Goal: Information Seeking & Learning: Check status

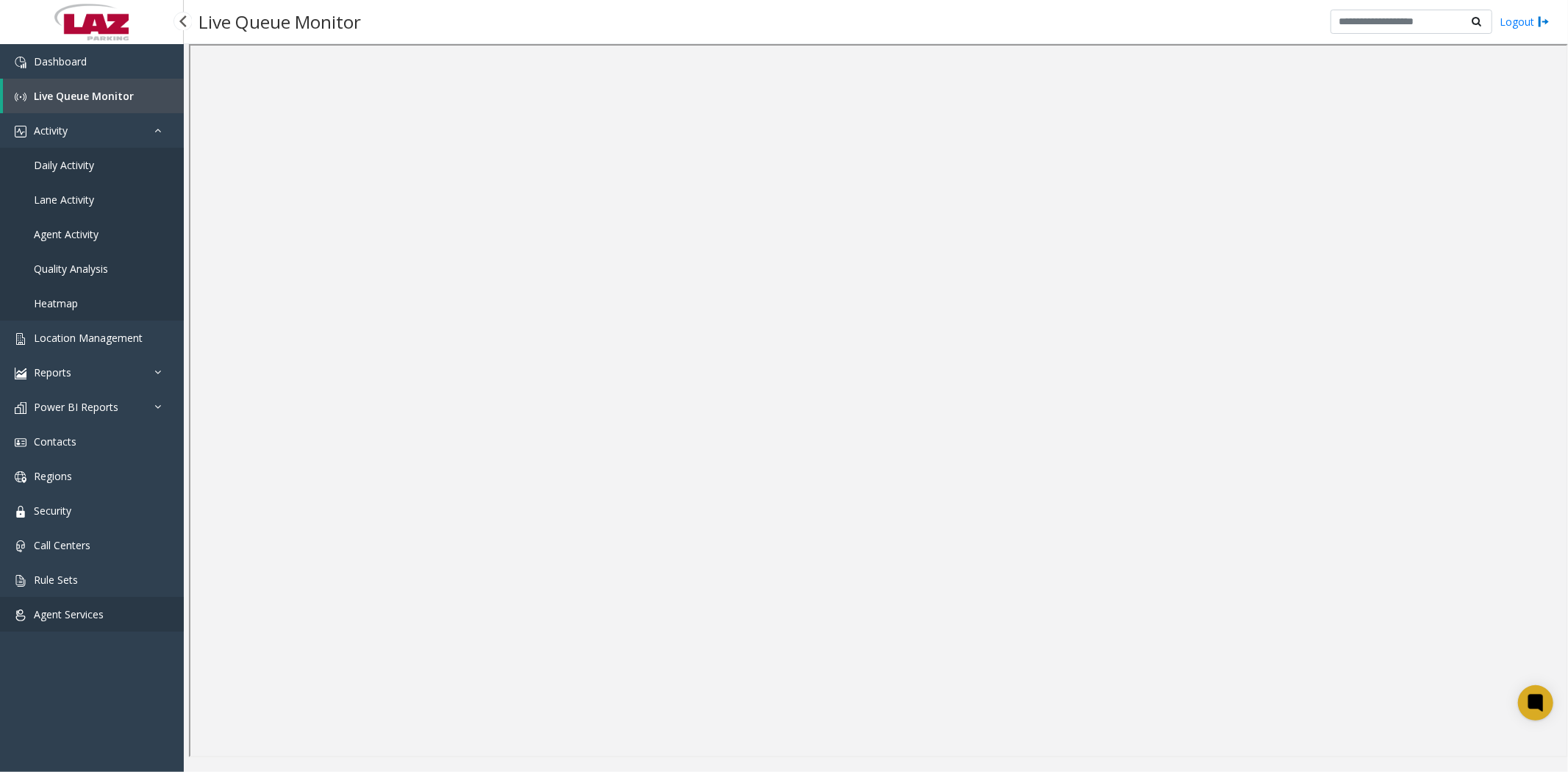
click at [57, 610] on span "Agent Services" at bounding box center [69, 614] width 70 height 14
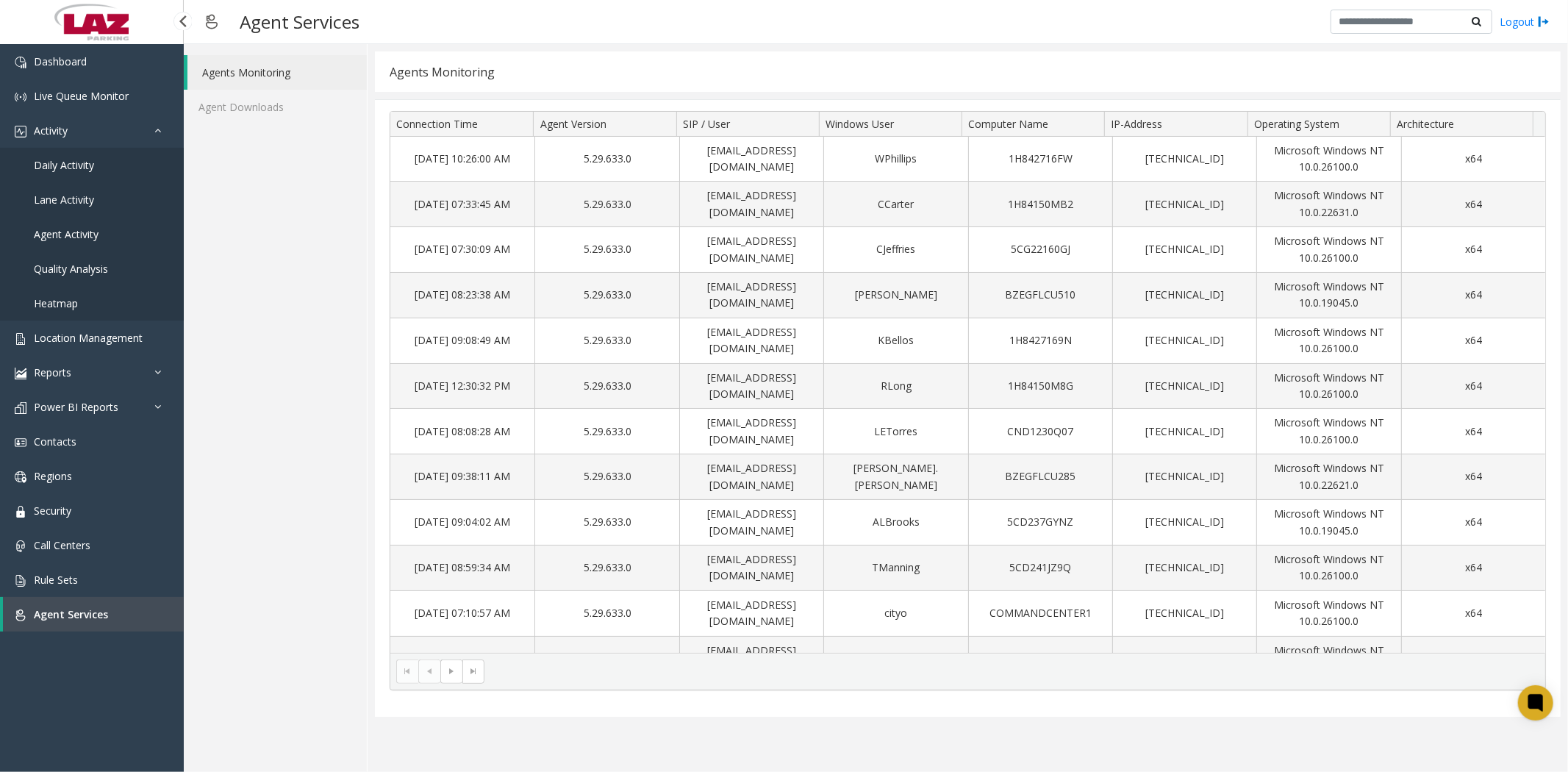
click at [72, 167] on span "Daily Activity" at bounding box center [64, 165] width 60 height 14
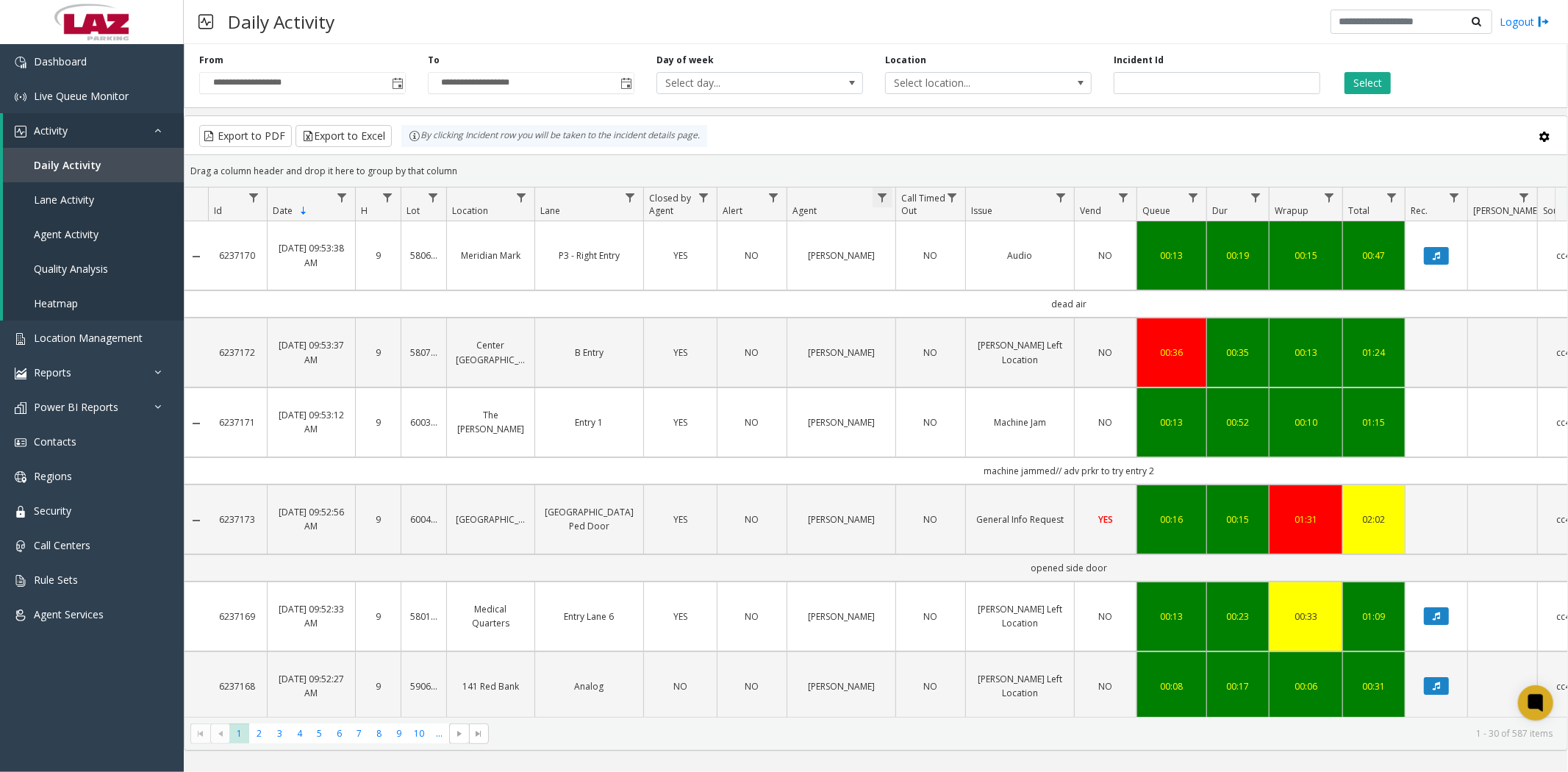
click at [887, 196] on span "Data table" at bounding box center [881, 197] width 12 height 12
click at [920, 269] on input "Agent Filter" at bounding box center [946, 261] width 125 height 25
type input "*****"
click at [982, 395] on button "Filter" at bounding box center [979, 398] width 60 height 32
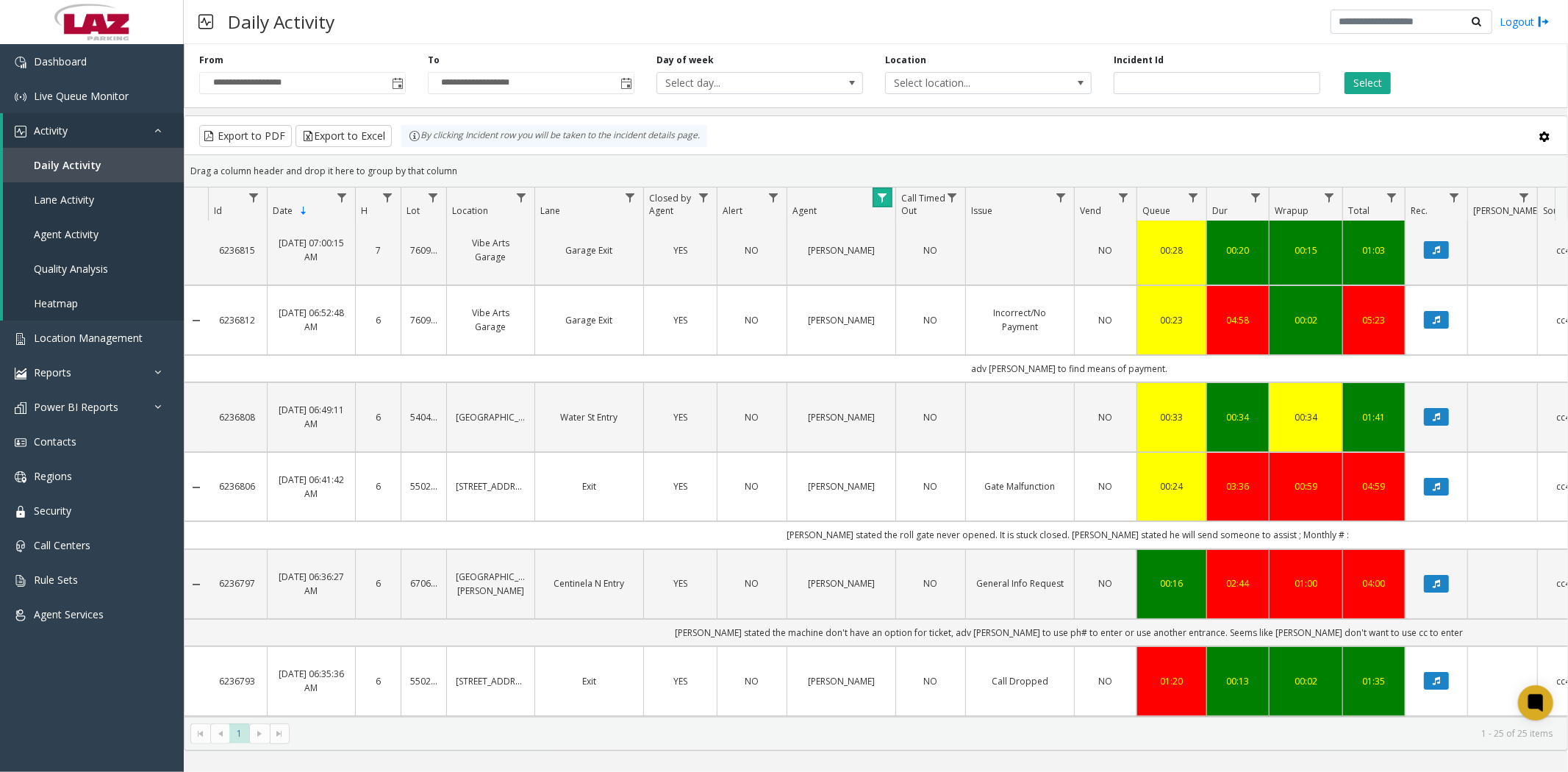
scroll to position [69, 0]
